Goal: Information Seeking & Learning: Find specific fact

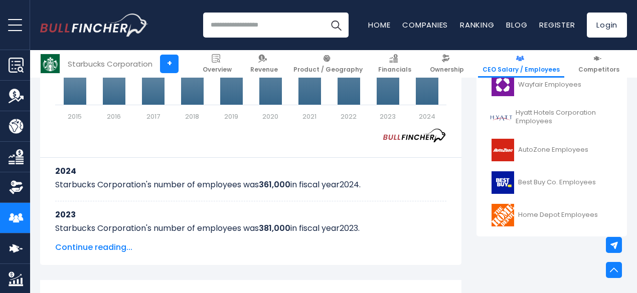
scroll to position [459, 0]
click at [104, 245] on span "Continue reading..." at bounding box center [250, 248] width 391 height 12
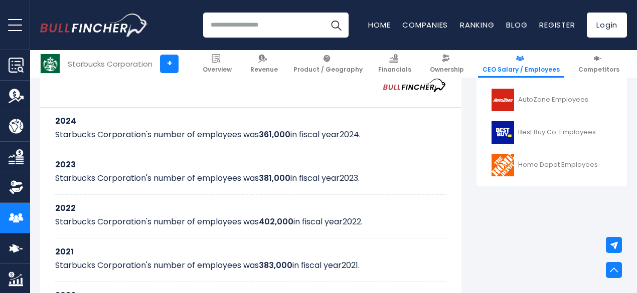
scroll to position [610, 0]
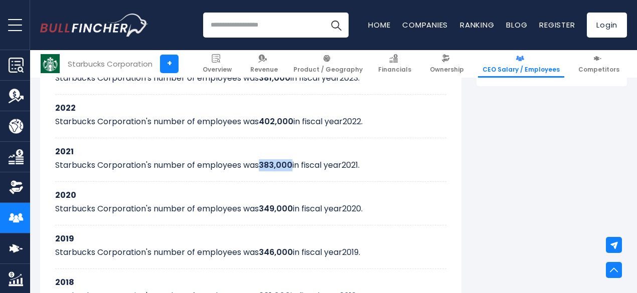
drag, startPoint x: 255, startPoint y: 163, endPoint x: 287, endPoint y: 159, distance: 31.8
click at [287, 159] on p "Starbucks Corporation's number of employees was 383,000 in fiscal year [DATE] ." at bounding box center [250, 165] width 391 height 12
copy b "383,000"
drag, startPoint x: 259, startPoint y: 120, endPoint x: 285, endPoint y: 119, distance: 26.1
click at [285, 119] on b "402,000" at bounding box center [276, 122] width 35 height 12
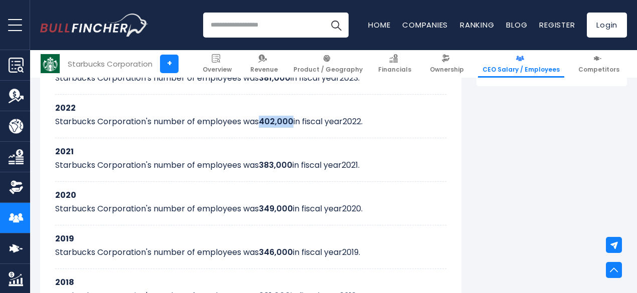
copy b "402,000"
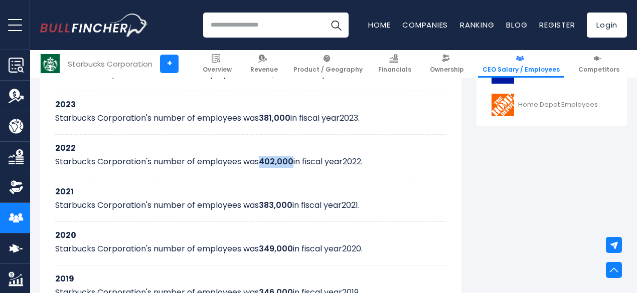
scroll to position [510, 0]
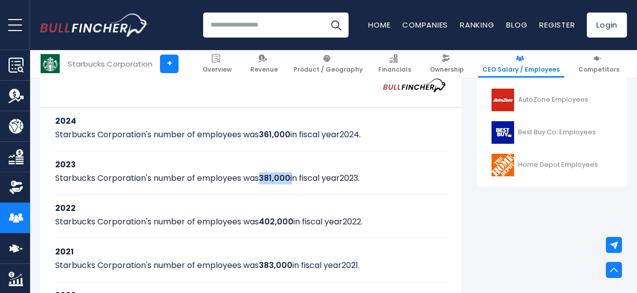
drag, startPoint x: 255, startPoint y: 173, endPoint x: 288, endPoint y: 172, distance: 32.6
click at [288, 173] on p "Starbucks Corporation's number of employees was 381,000 in fiscal year [DATE] ." at bounding box center [250, 179] width 391 height 12
copy p "381,000"
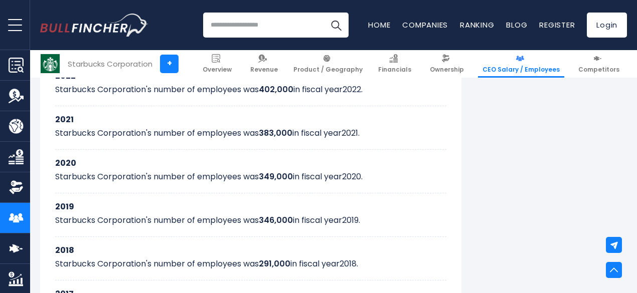
scroll to position [523, 0]
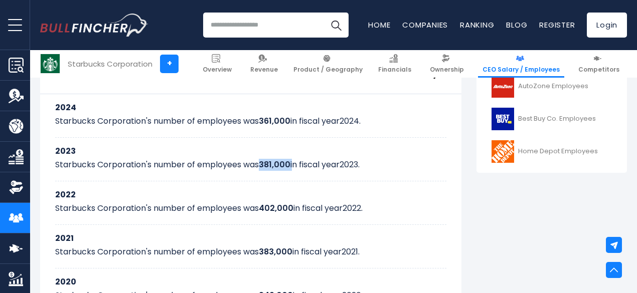
copy p "381,000"
drag, startPoint x: 253, startPoint y: 120, endPoint x: 285, endPoint y: 117, distance: 31.7
click at [285, 117] on p "Starbucks Corporation's number of employees was 361,000 in fiscal year [DATE] ." at bounding box center [250, 121] width 391 height 12
copy p "361,000"
